Goal: Obtain resource: Download file/media

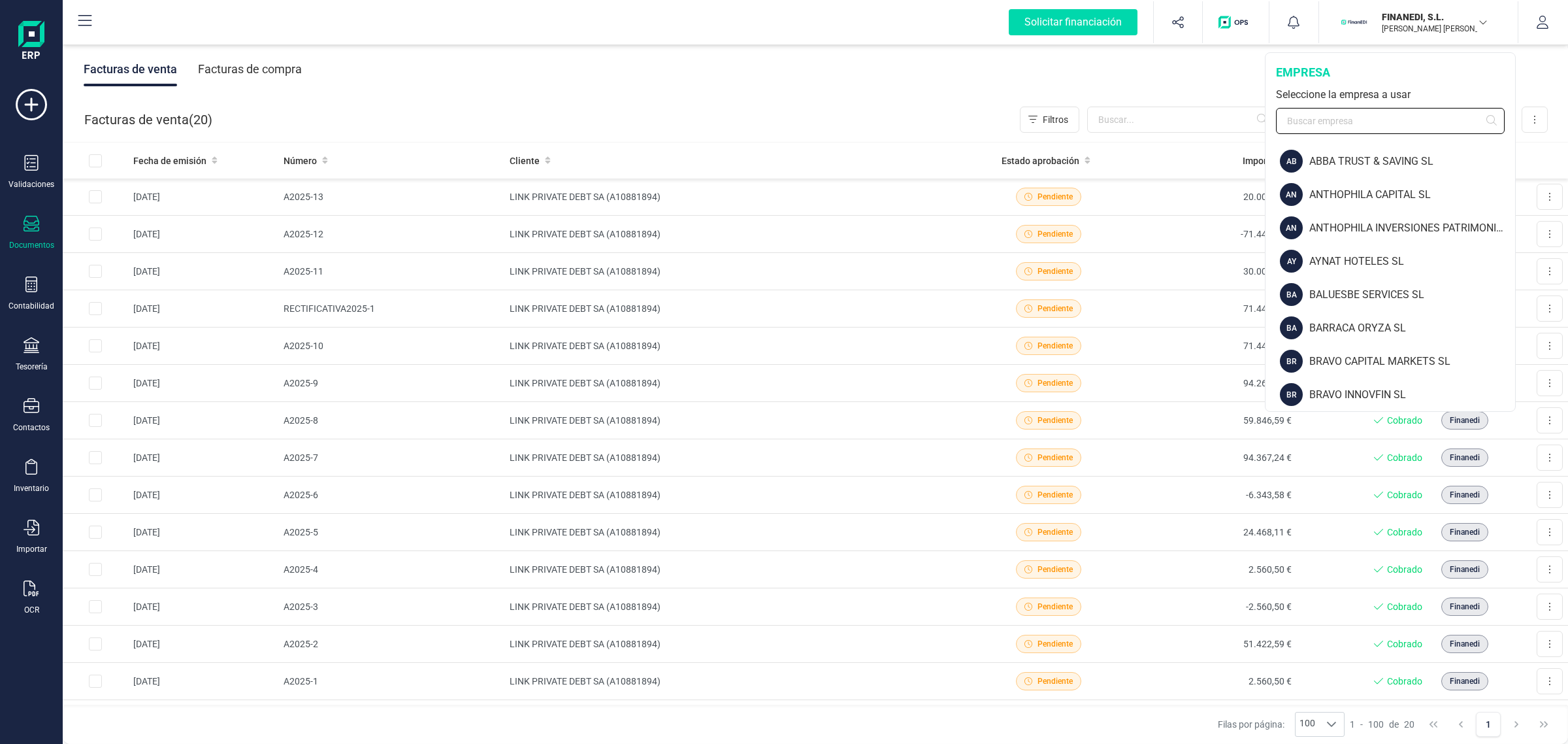
click at [1331, 122] on input "text" at bounding box center [1390, 121] width 229 height 26
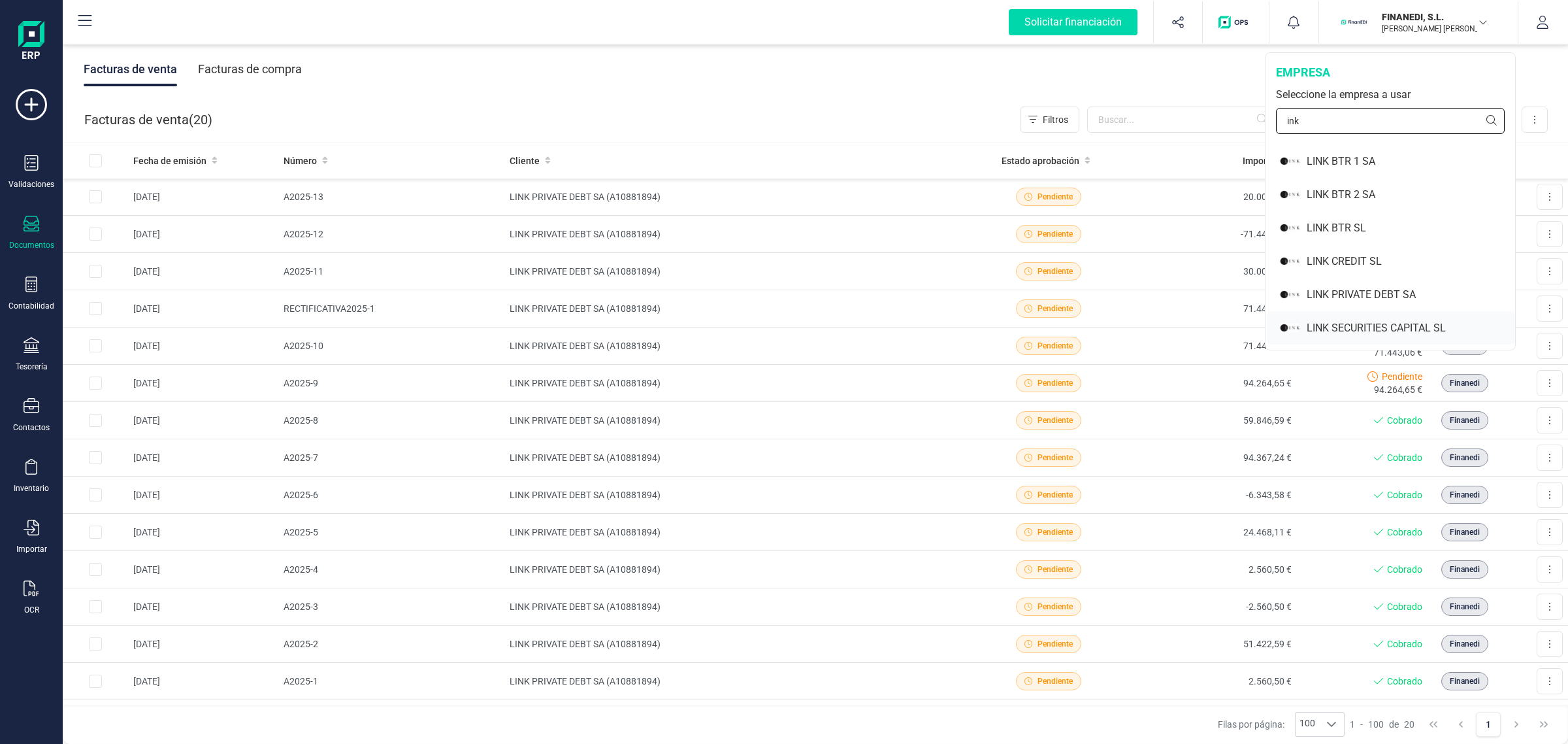
type input "ink"
click at [1318, 324] on div "LINK SECURITIES CAPITAL SL" at bounding box center [1411, 328] width 208 height 16
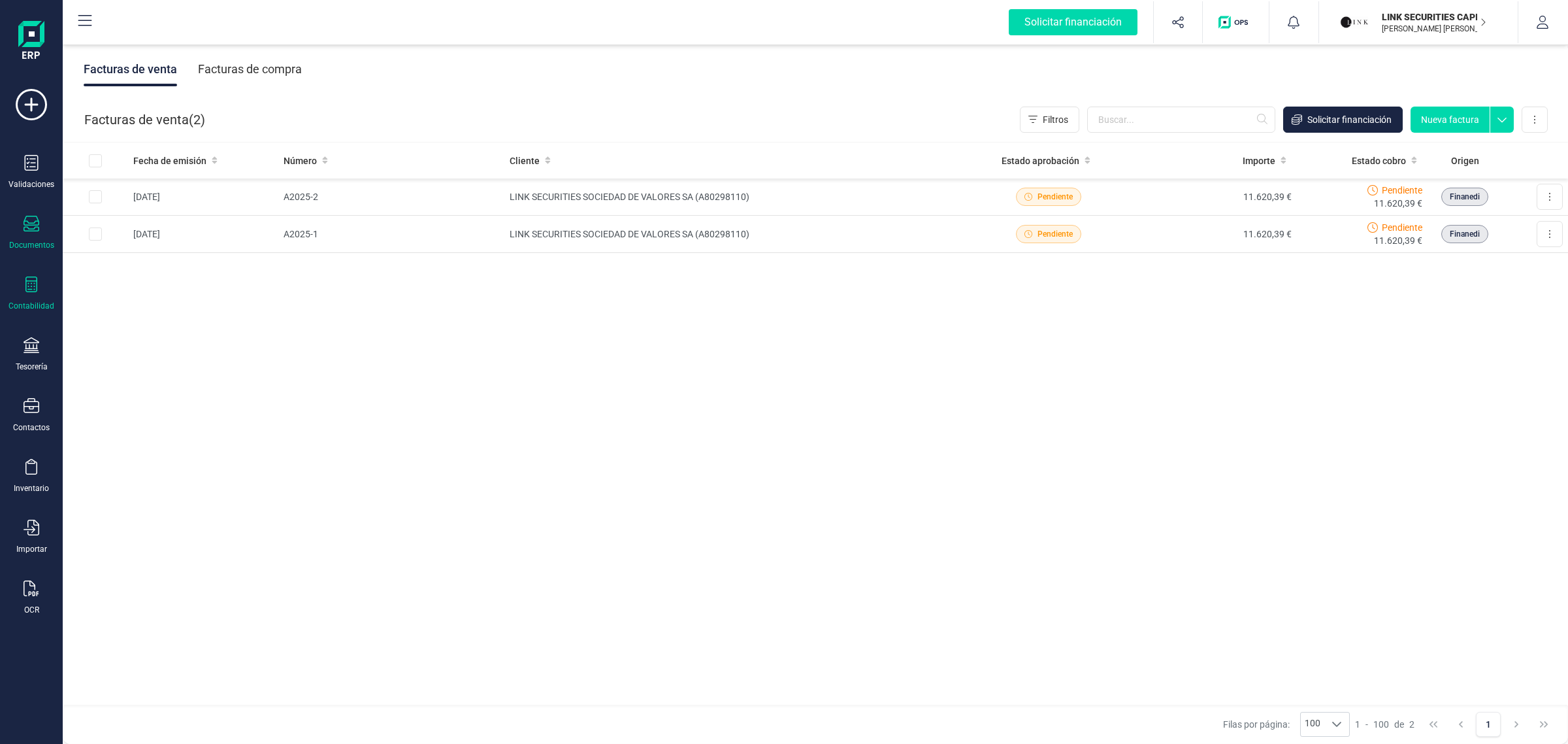
click at [22, 296] on div "Contabilidad" at bounding box center [31, 294] width 52 height 34
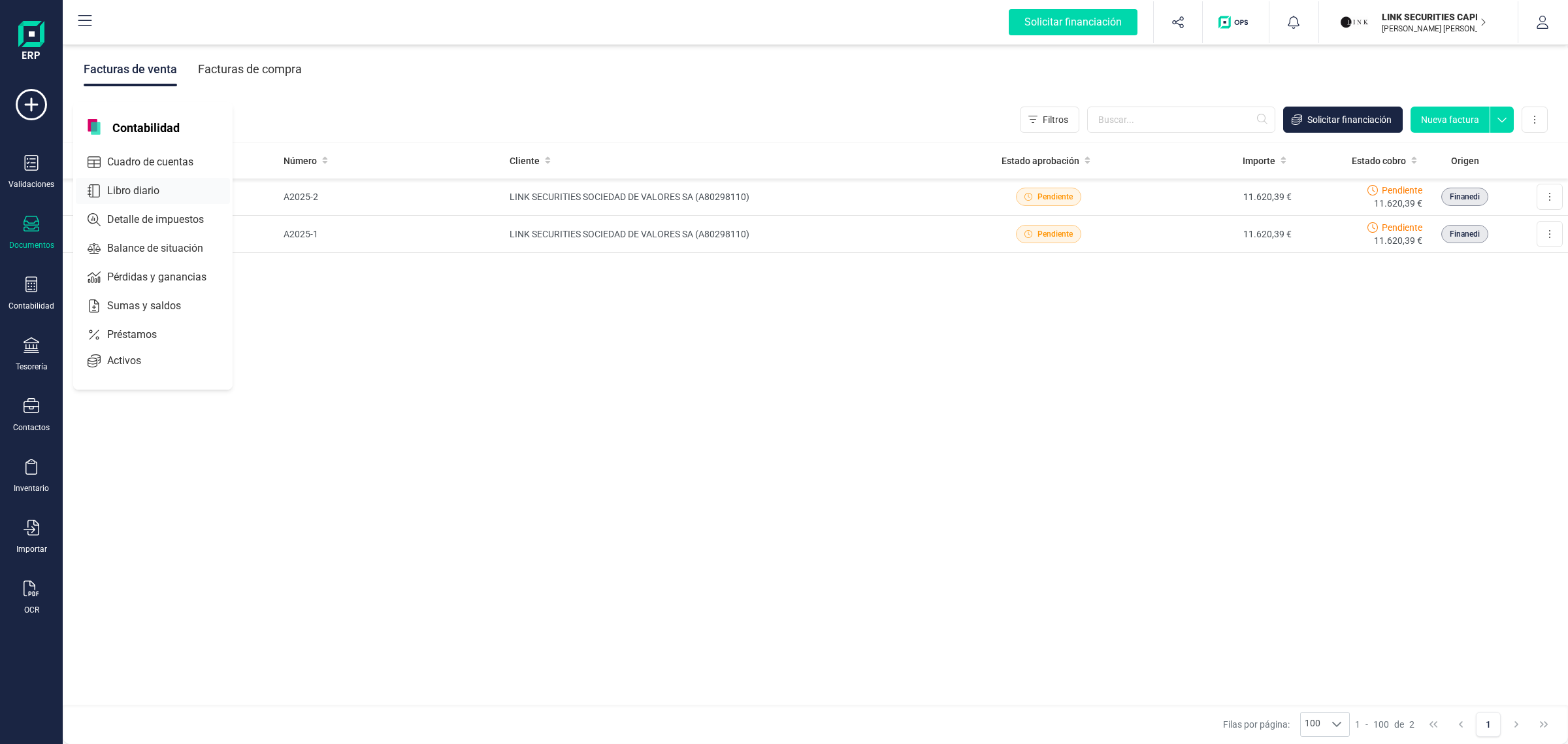
click at [141, 188] on span "Libro diario" at bounding box center [142, 190] width 81 height 16
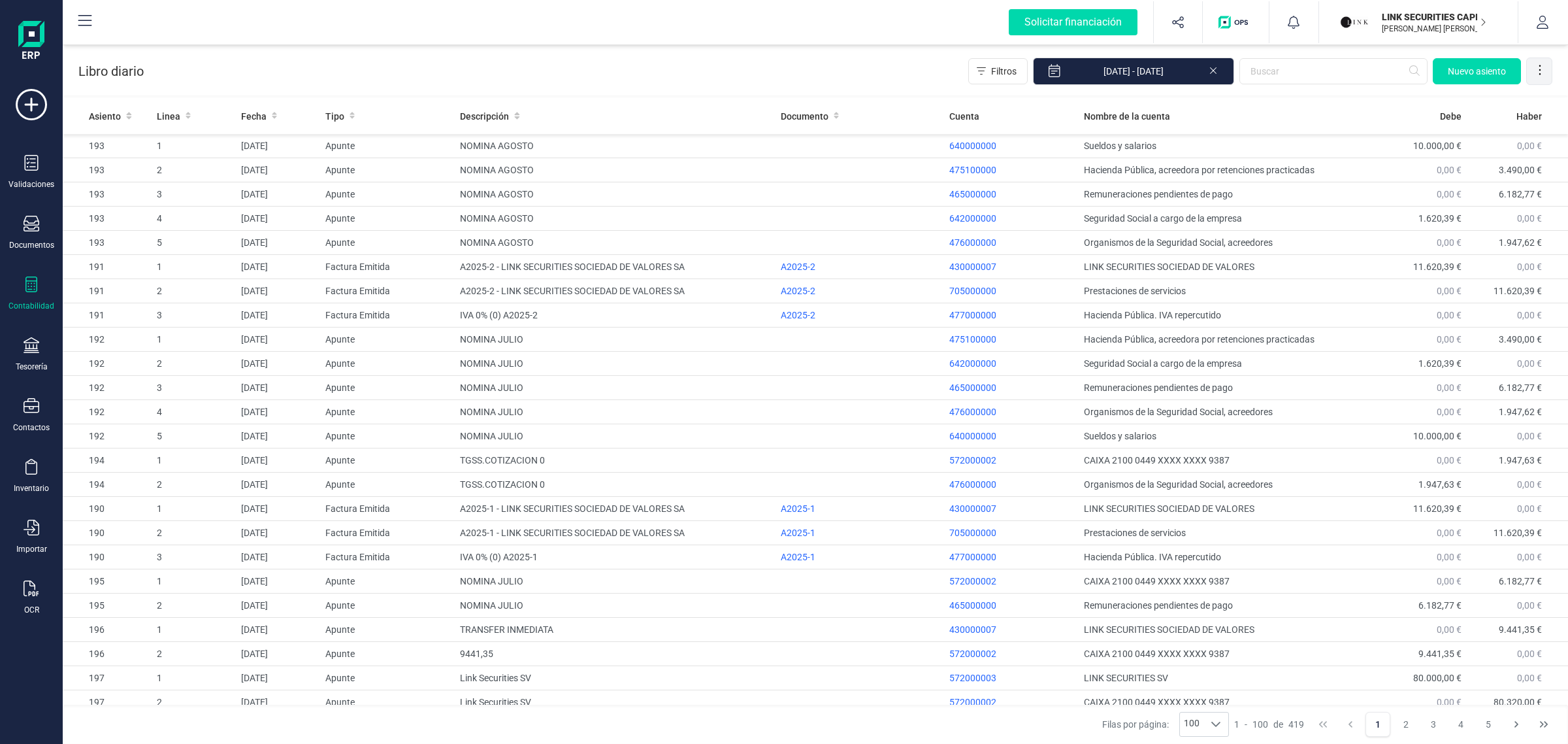
click at [1539, 73] on icon at bounding box center [1540, 70] width 13 height 13
click at [1508, 104] on span "Exportar Excel" at bounding box center [1495, 103] width 94 height 10
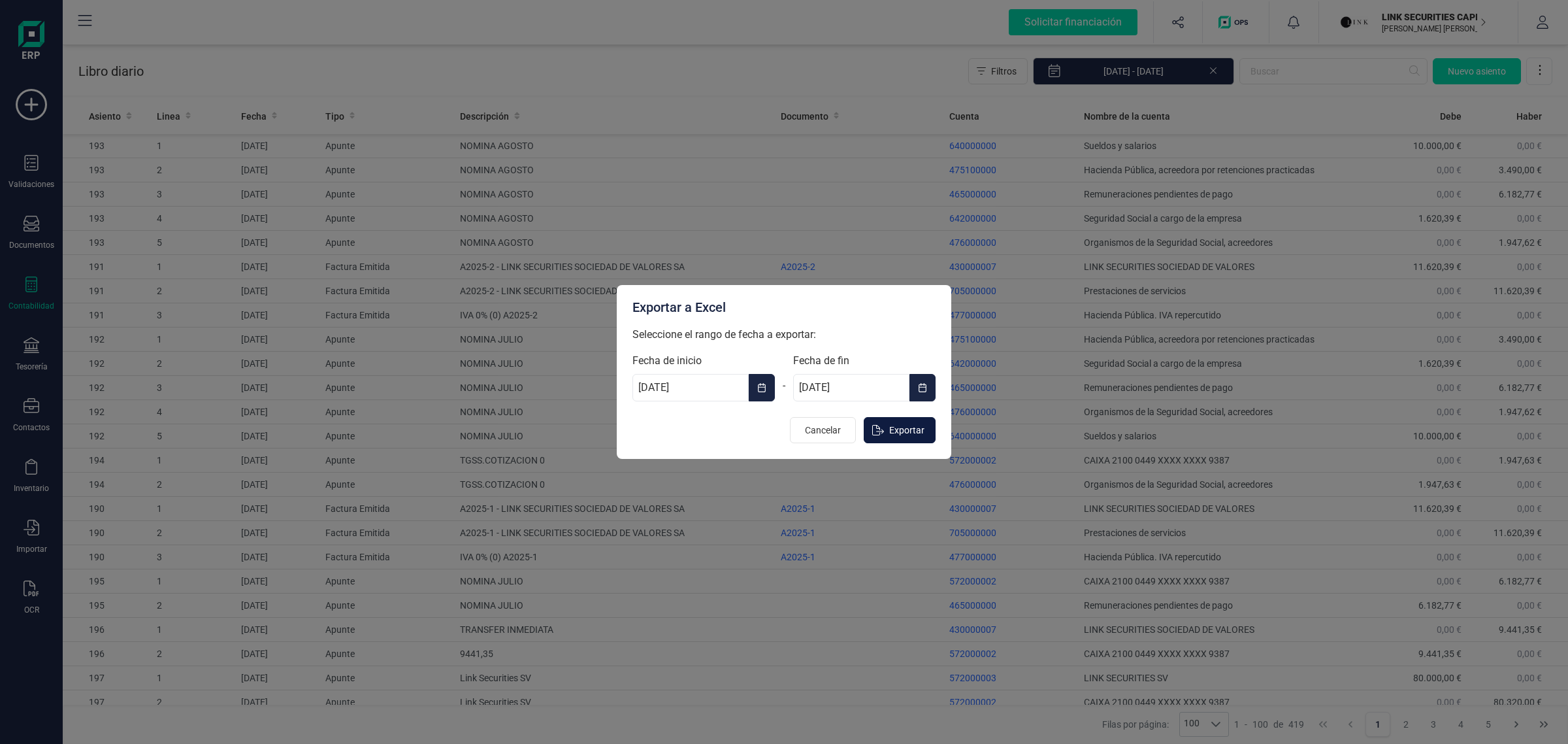
click at [886, 429] on button "Exportar" at bounding box center [900, 430] width 72 height 26
